Goal: Use online tool/utility: Use online tool/utility

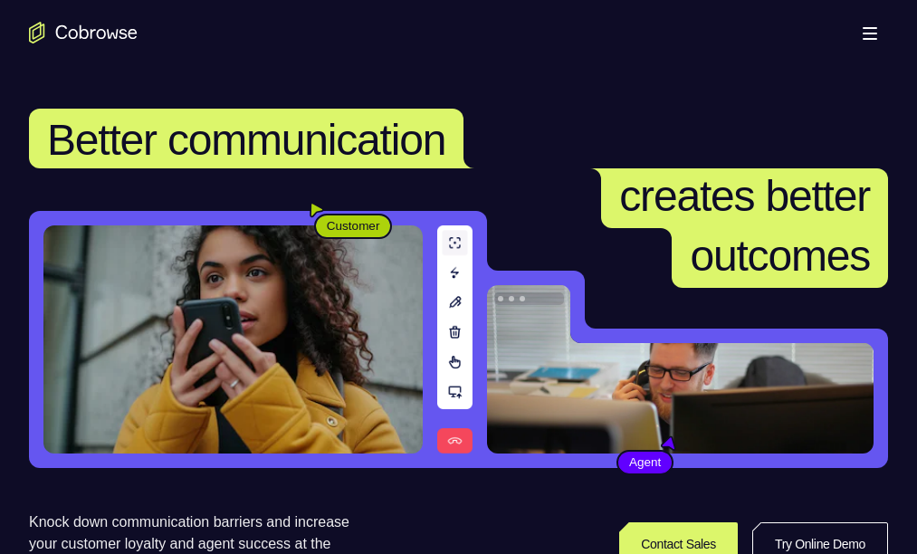
scroll to position [452, 0]
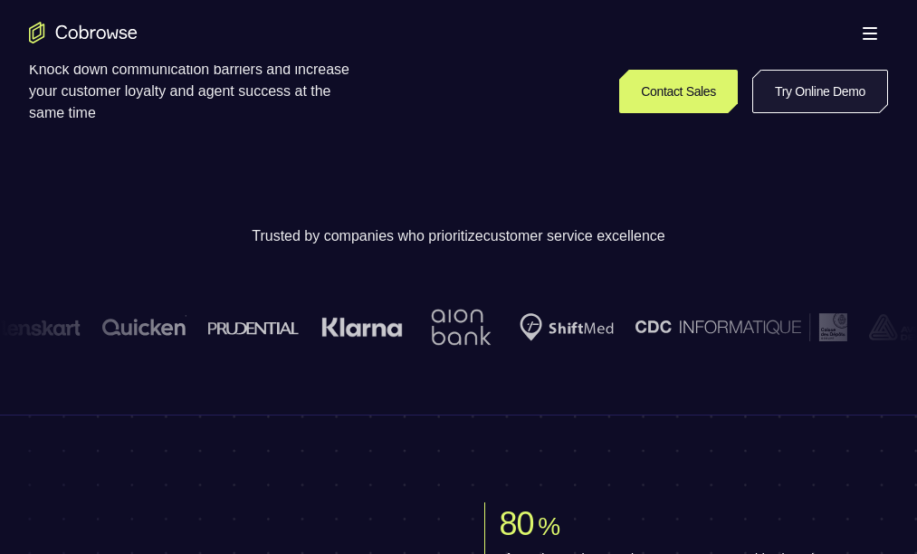
click at [752, 113] on link "Try Online Demo" at bounding box center [820, 91] width 136 height 43
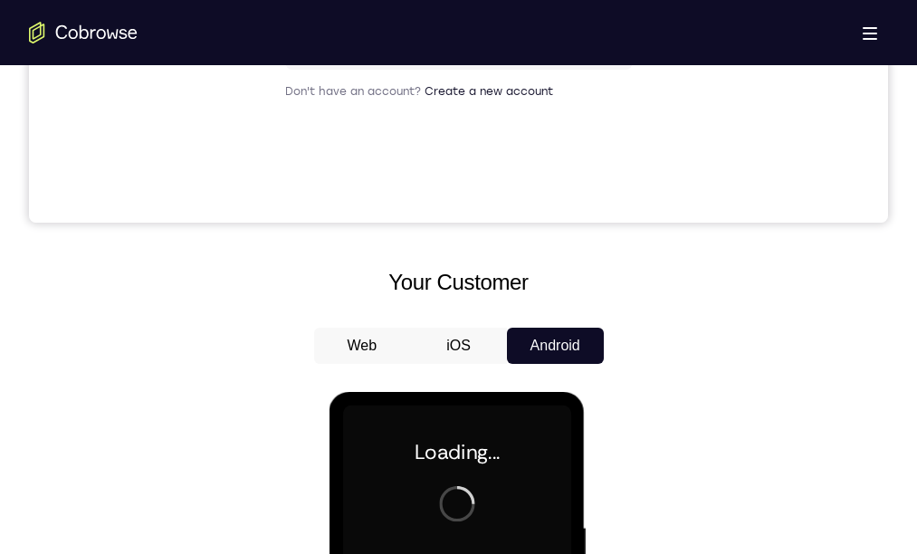
scroll to position [814, 0]
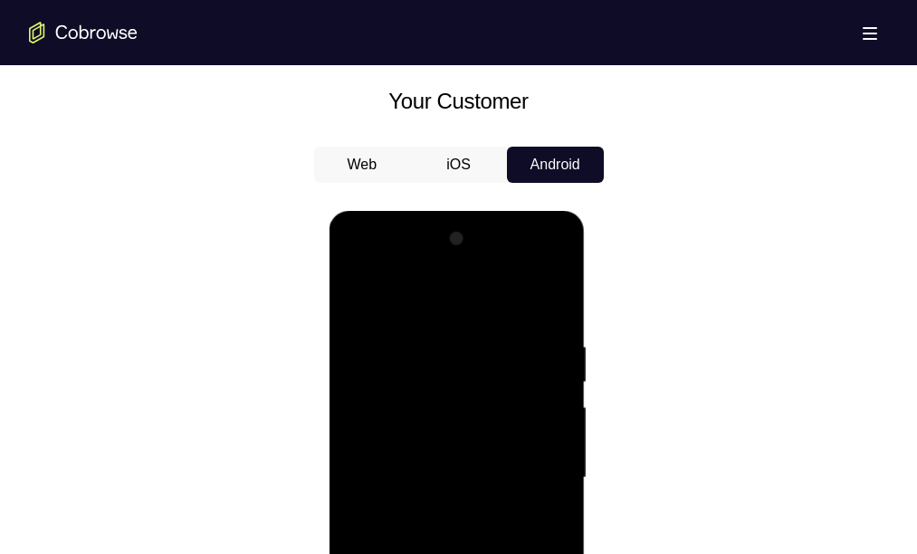
click at [451, 553] on div at bounding box center [457, 477] width 228 height 507
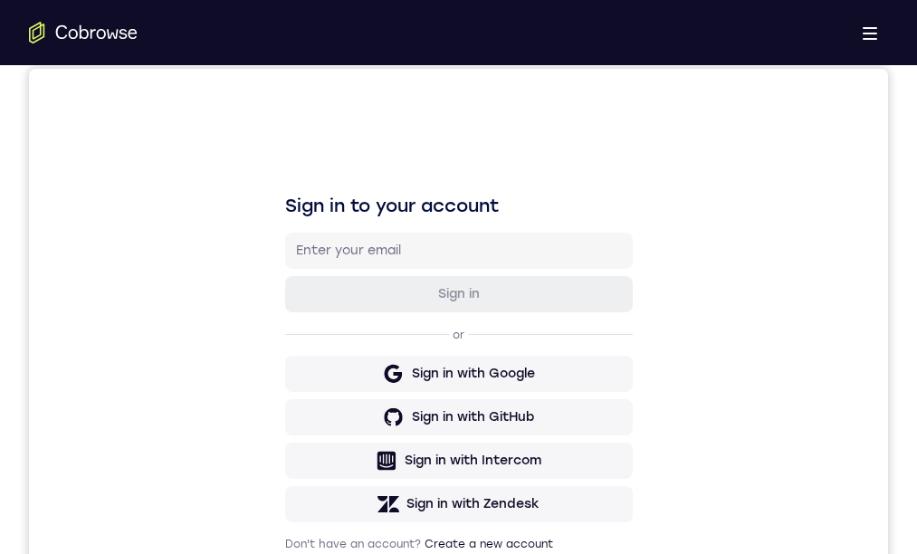
drag, startPoint x: 449, startPoint y: 1050, endPoint x: 1220, endPoint y: 896, distance: 786.1
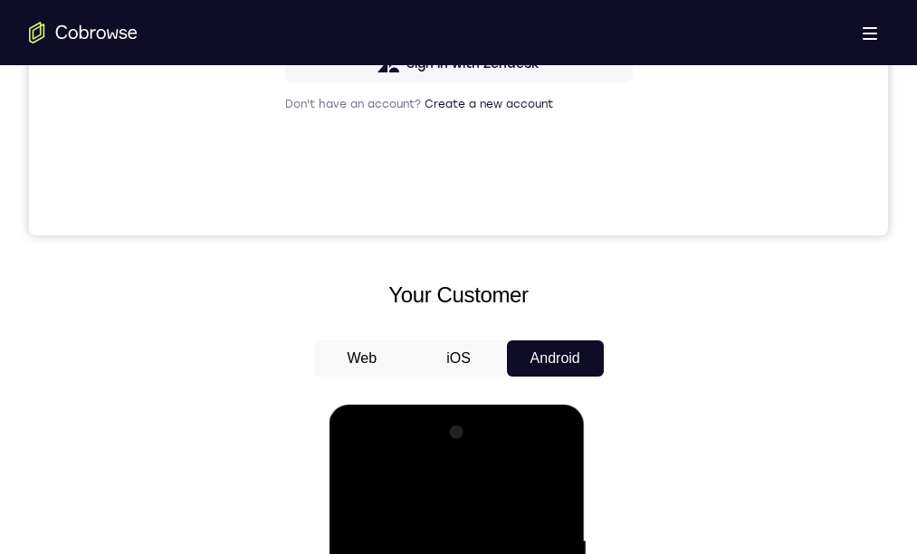
scroll to position [456, 0]
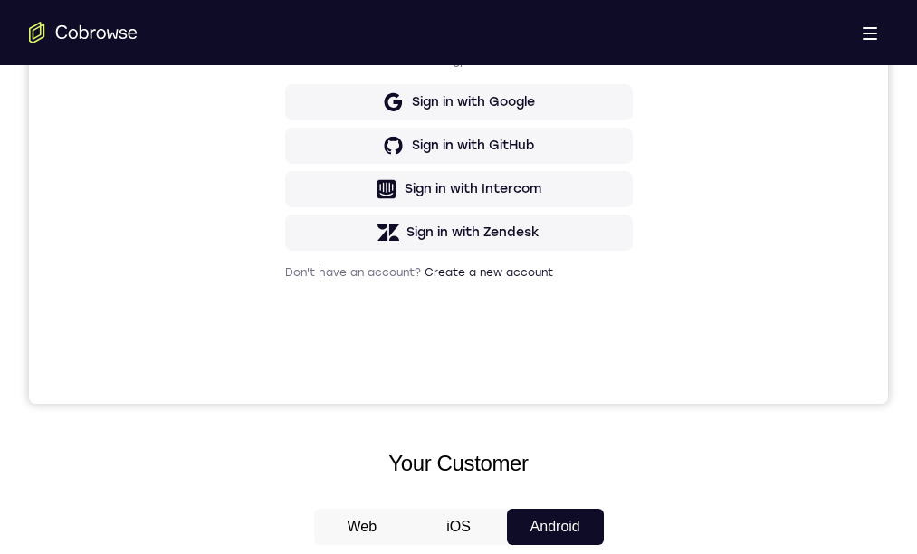
scroll to position [543, 0]
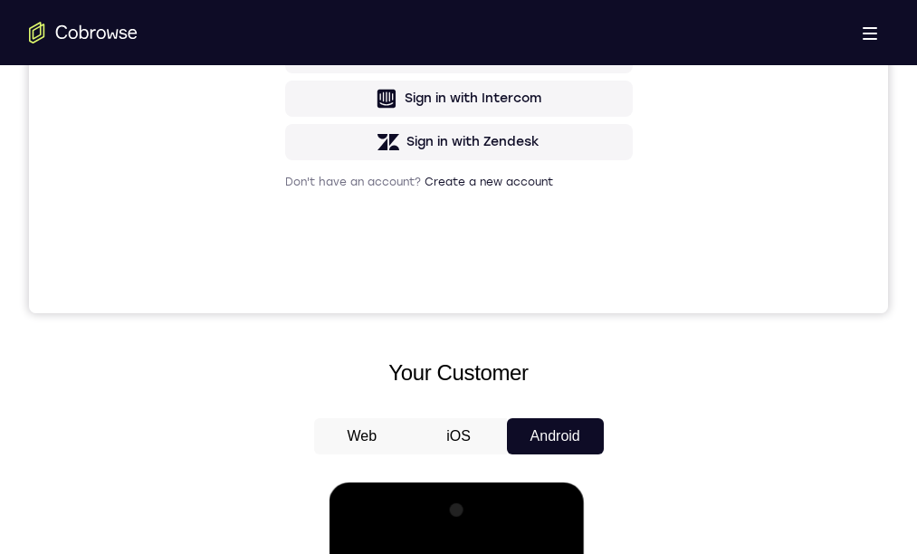
drag, startPoint x: 424, startPoint y: 824, endPoint x: 441, endPoint y: 784, distance: 43.9
drag, startPoint x: 488, startPoint y: 737, endPoint x: 454, endPoint y: 698, distance: 51.3
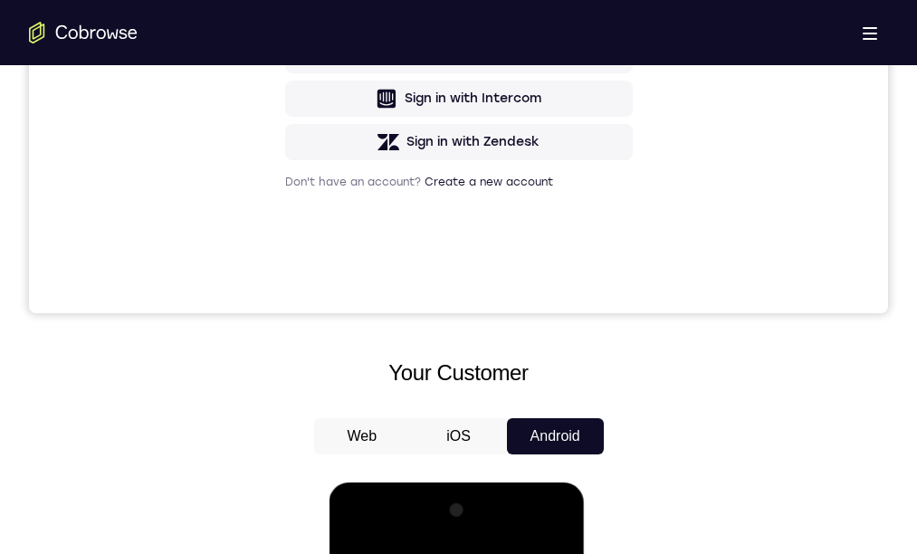
scroll to position [452, 0]
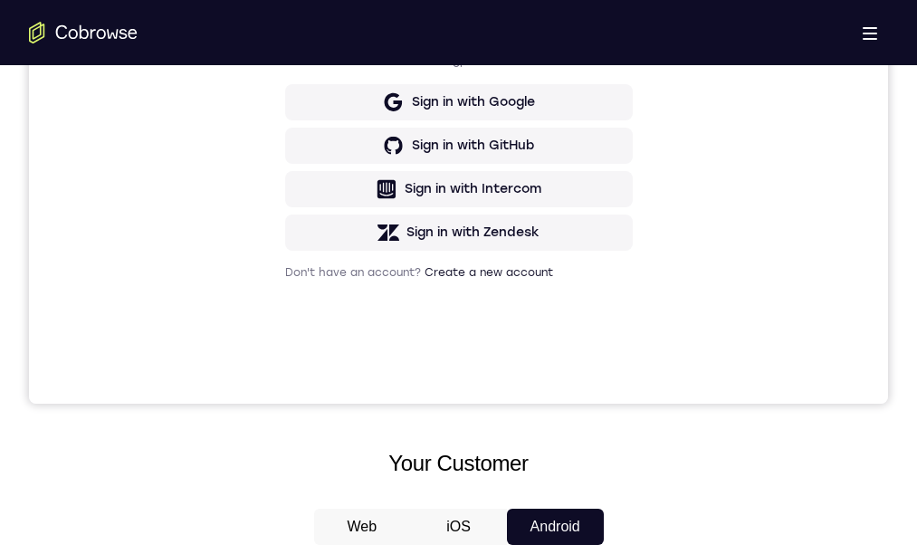
scroll to position [362, 0]
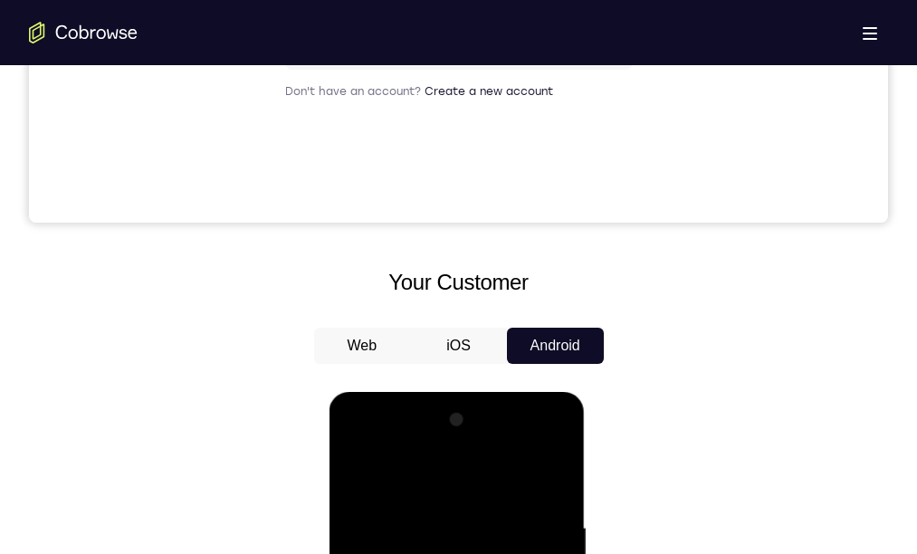
scroll to position [543, 0]
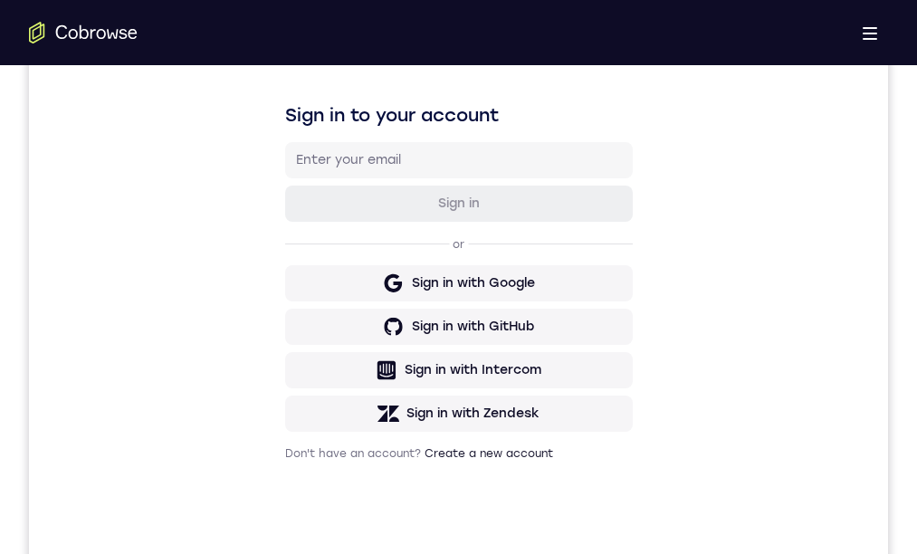
drag, startPoint x: 391, startPoint y: 1255, endPoint x: 407, endPoint y: 1239, distance: 23.0
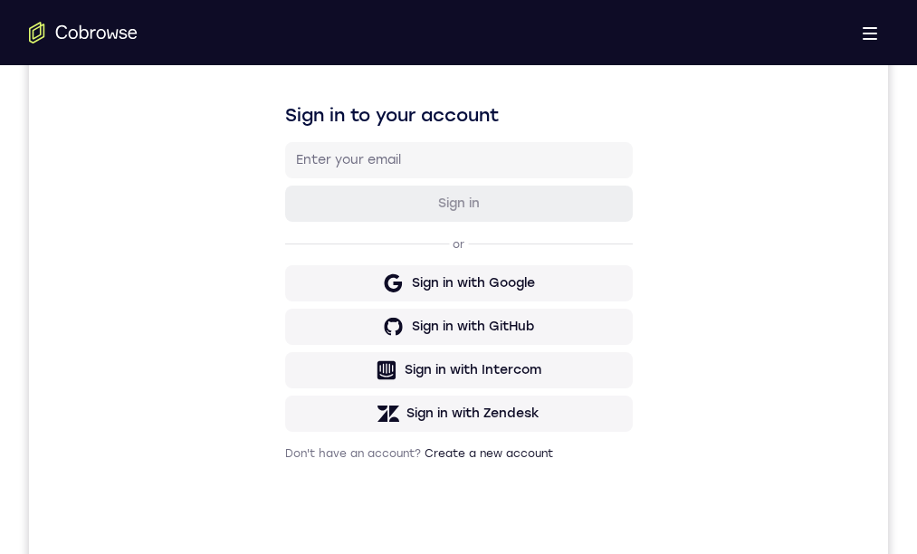
drag, startPoint x: 434, startPoint y: 900, endPoint x: 445, endPoint y: 1005, distance: 105.5
drag, startPoint x: 392, startPoint y: 1261, endPoint x: 942, endPoint y: 1012, distance: 604.2
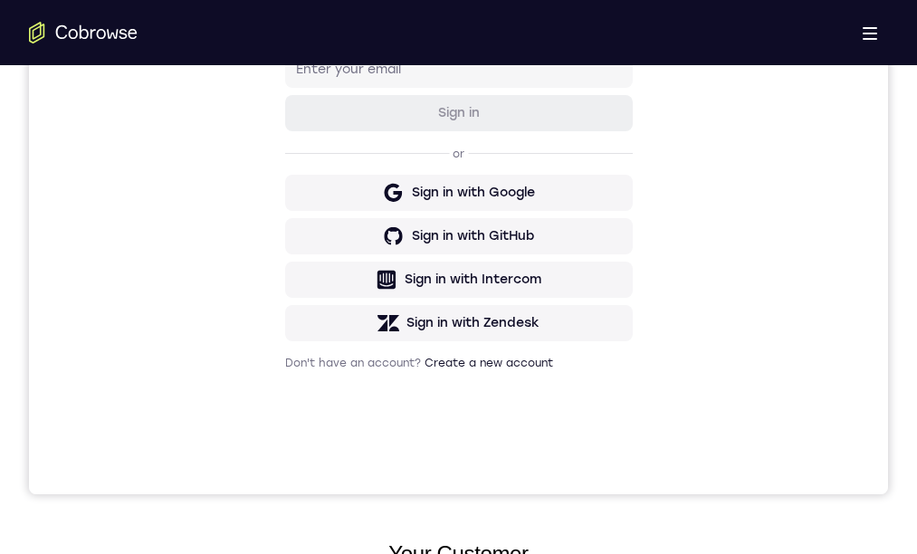
scroll to position [543, 0]
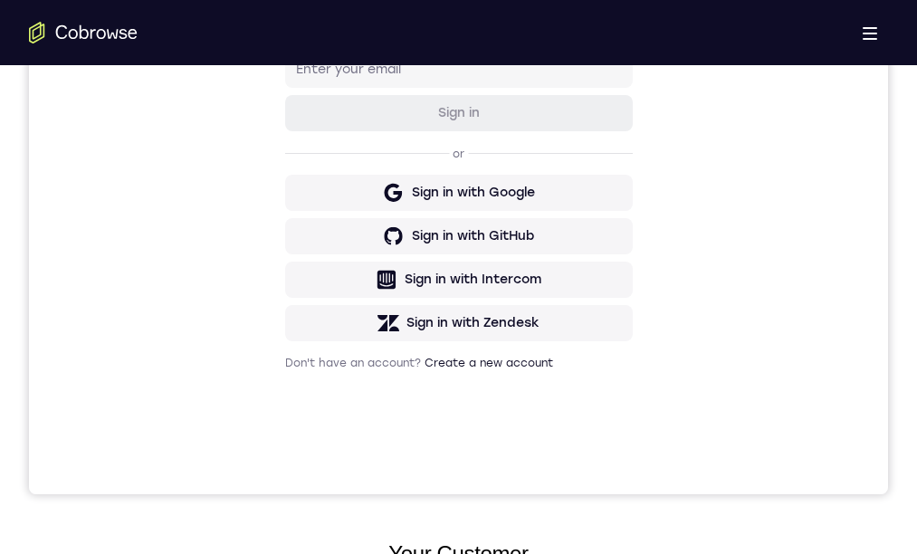
scroll to position [565, 0]
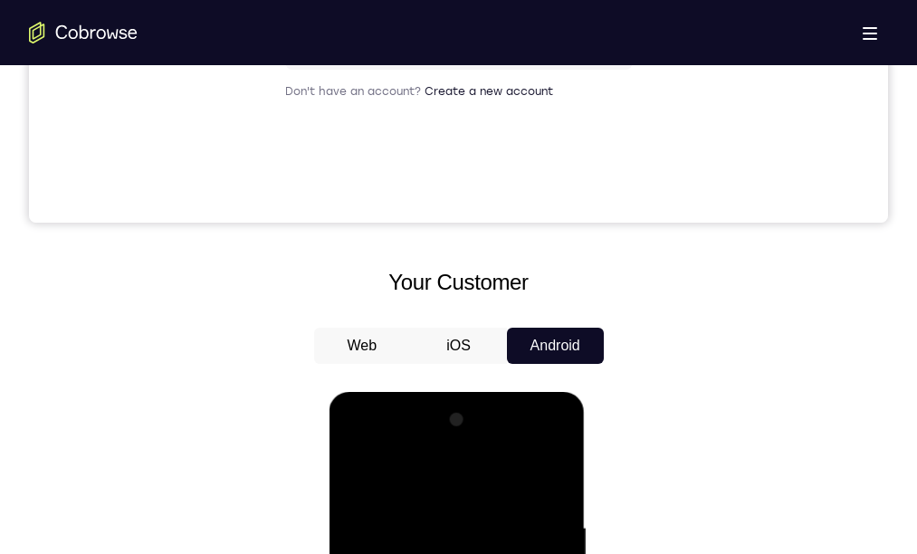
drag, startPoint x: 471, startPoint y: 587, endPoint x: 374, endPoint y: 604, distance: 98.2
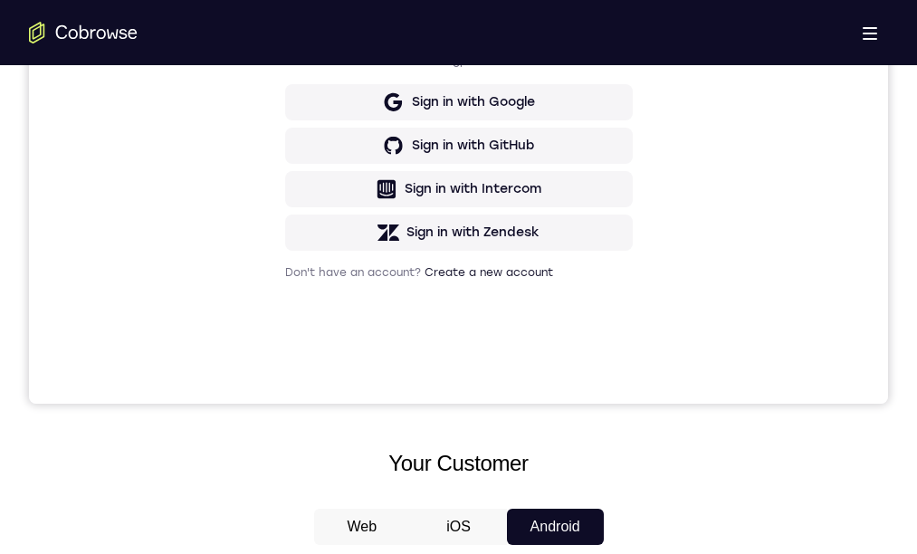
scroll to position [362, 0]
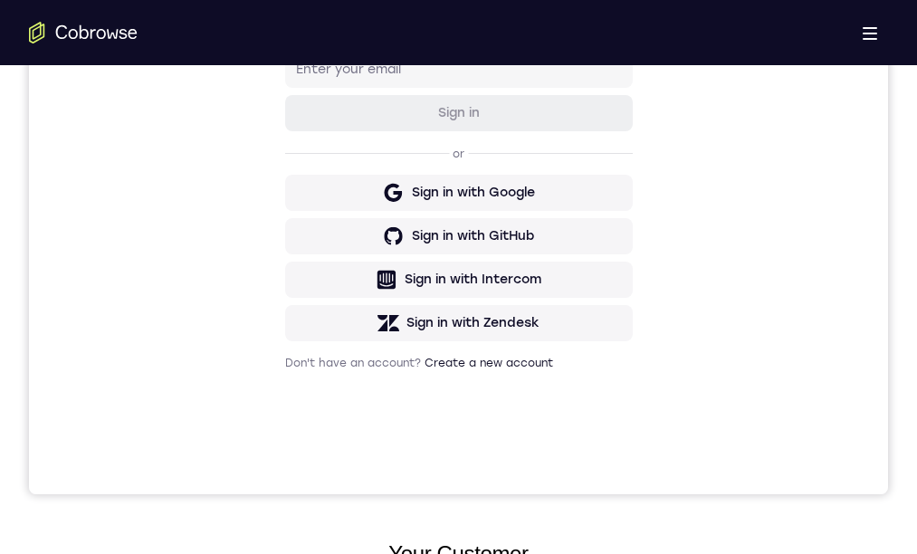
drag, startPoint x: 456, startPoint y: 867, endPoint x: 1230, endPoint y: 884, distance: 773.8
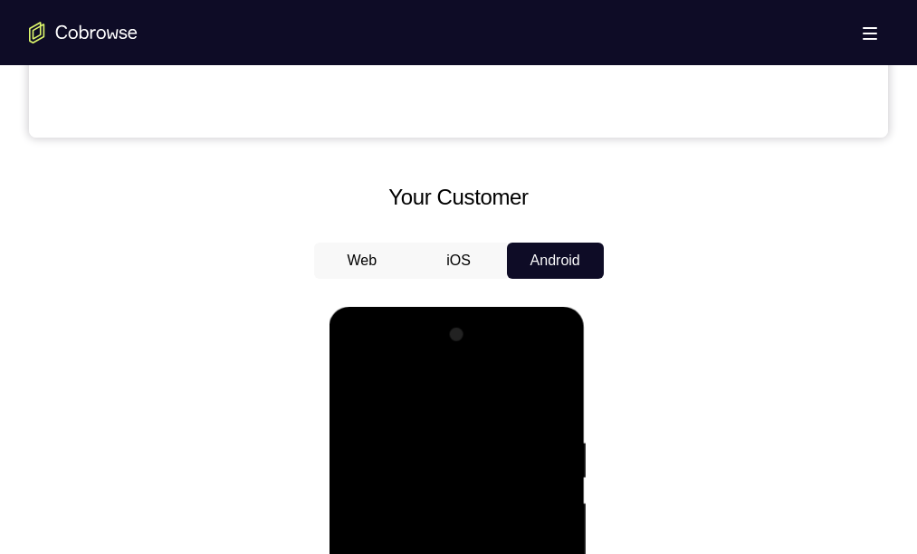
scroll to position [633, 0]
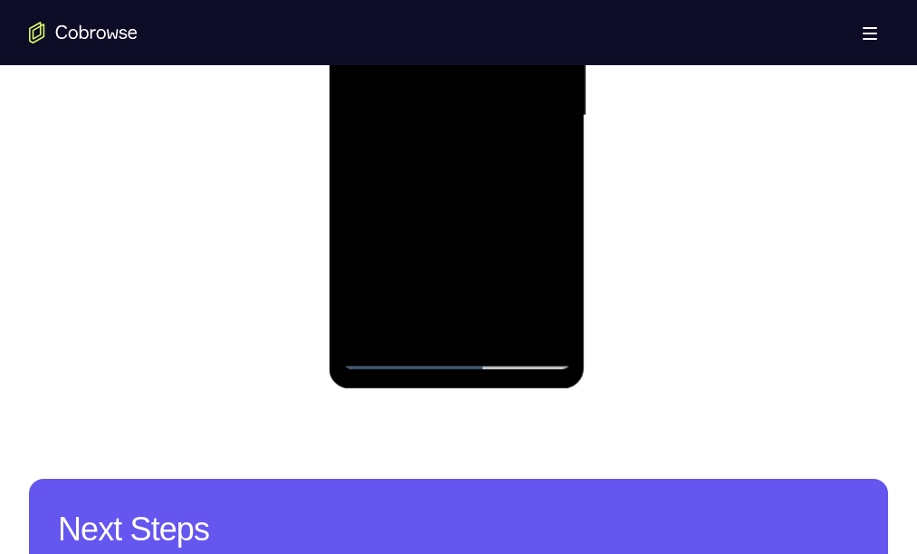
scroll to position [724, 0]
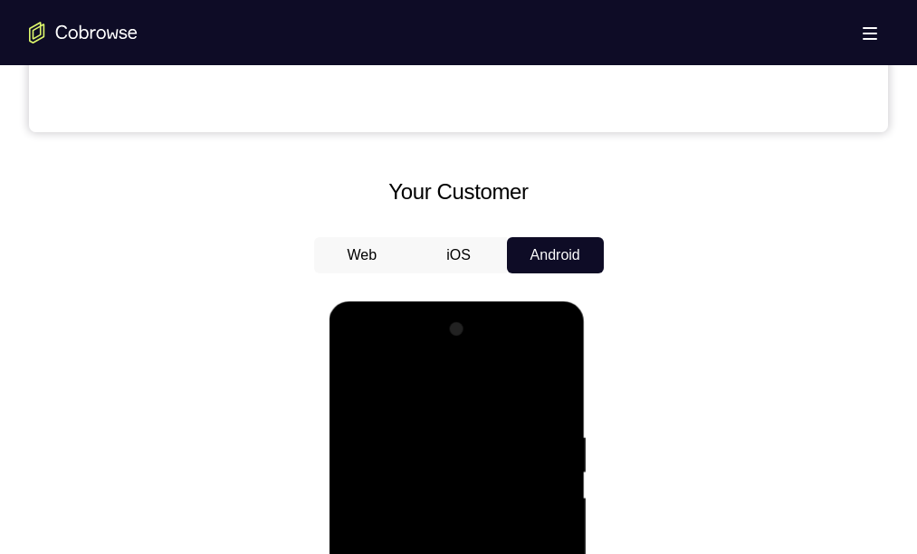
drag, startPoint x: 453, startPoint y: 812, endPoint x: 1075, endPoint y: 422, distance: 733.8
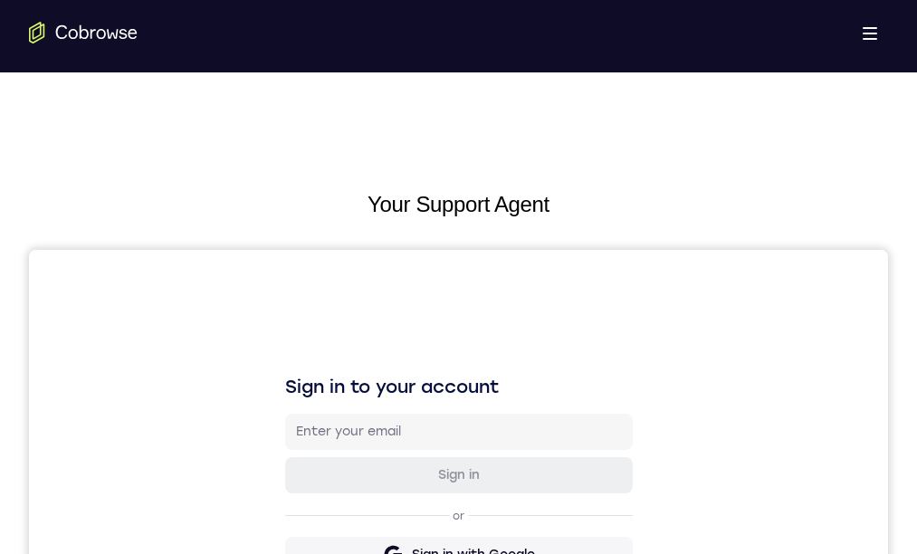
drag, startPoint x: 456, startPoint y: 1532, endPoint x: 602, endPoint y: 1041, distance: 512.5
